Goal: Register for event/course

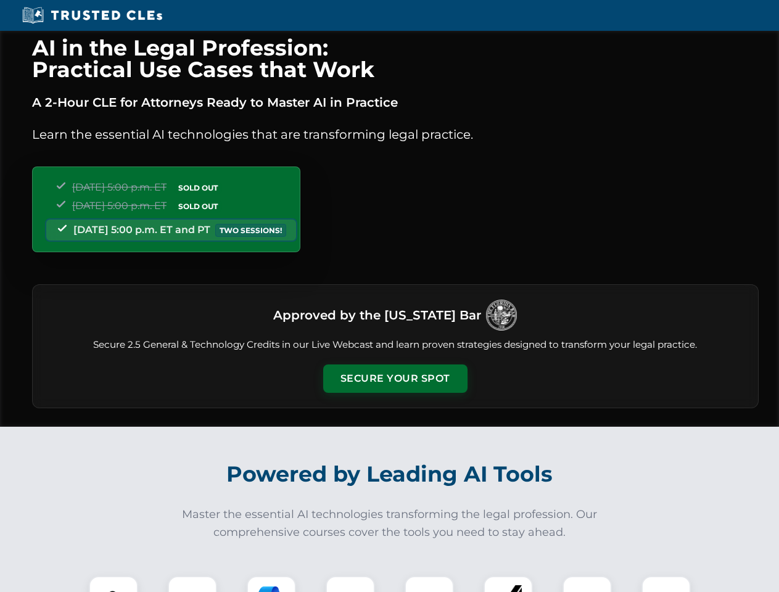
click at [395, 379] on button "Secure Your Spot" at bounding box center [395, 379] width 144 height 28
click at [113, 584] on img at bounding box center [114, 601] width 36 height 36
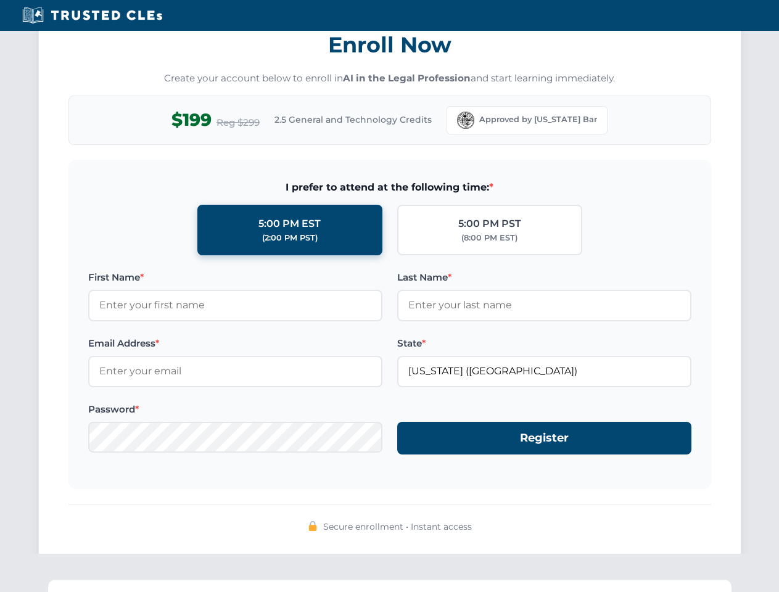
scroll to position [1211, 0]
